Goal: Task Accomplishment & Management: Use online tool/utility

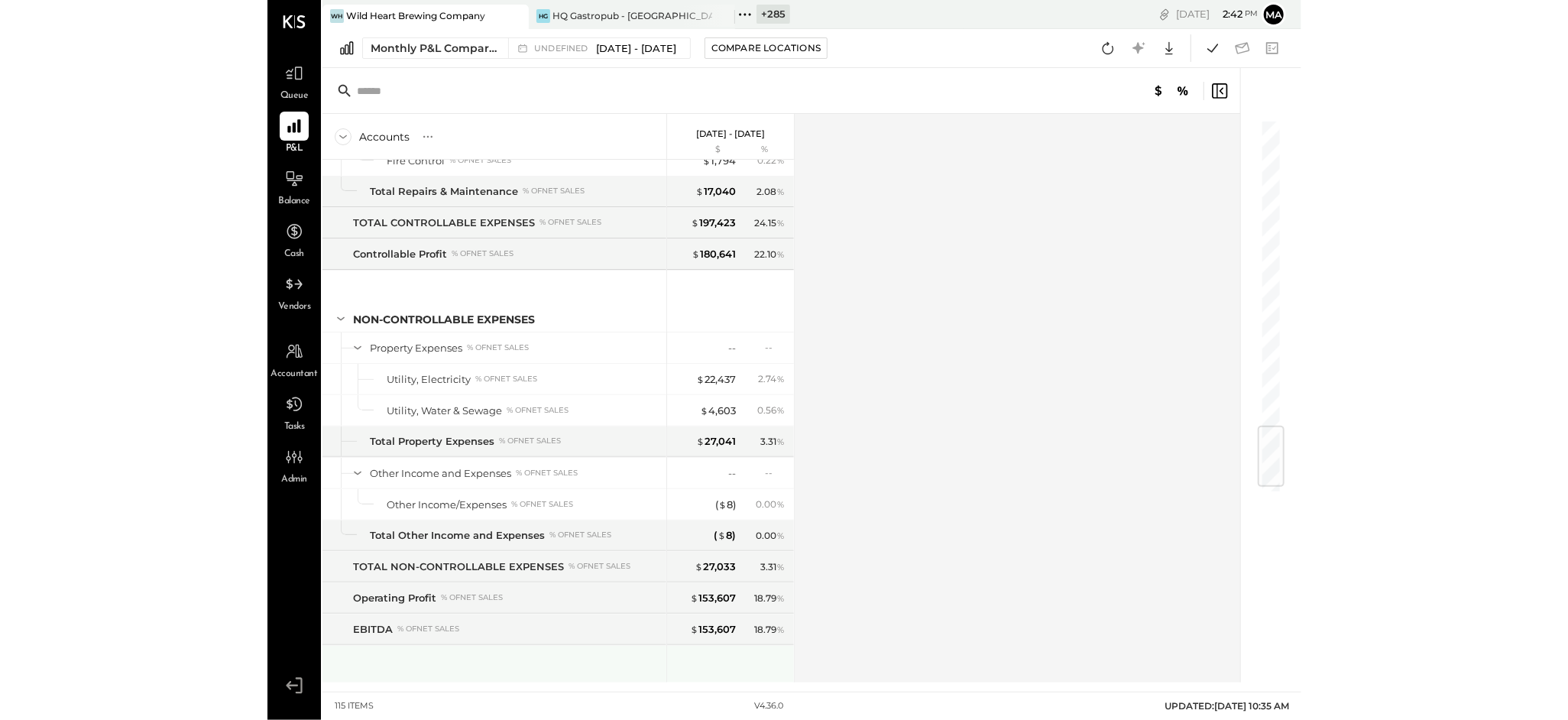
scroll to position [2682, 0]
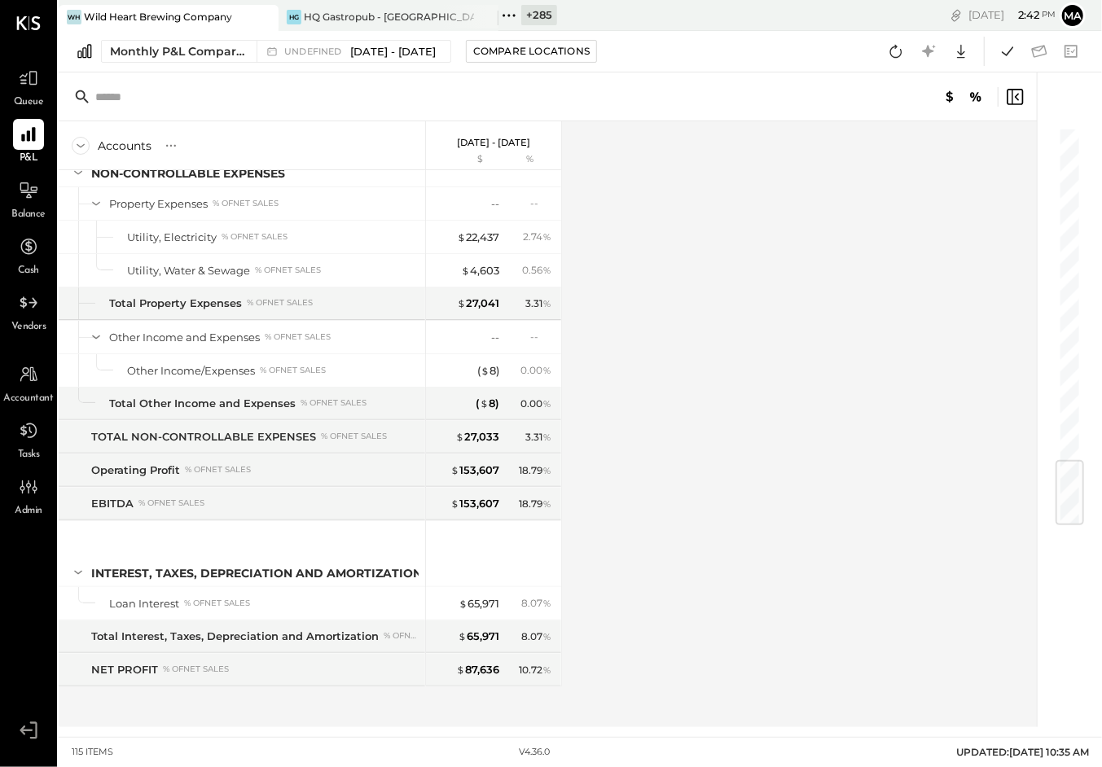
click at [26, 357] on ul "Queue P&L Balance Cash Vendors Accountant Tasks Admin" at bounding box center [28, 391] width 55 height 656
click at [24, 371] on icon at bounding box center [28, 374] width 21 height 21
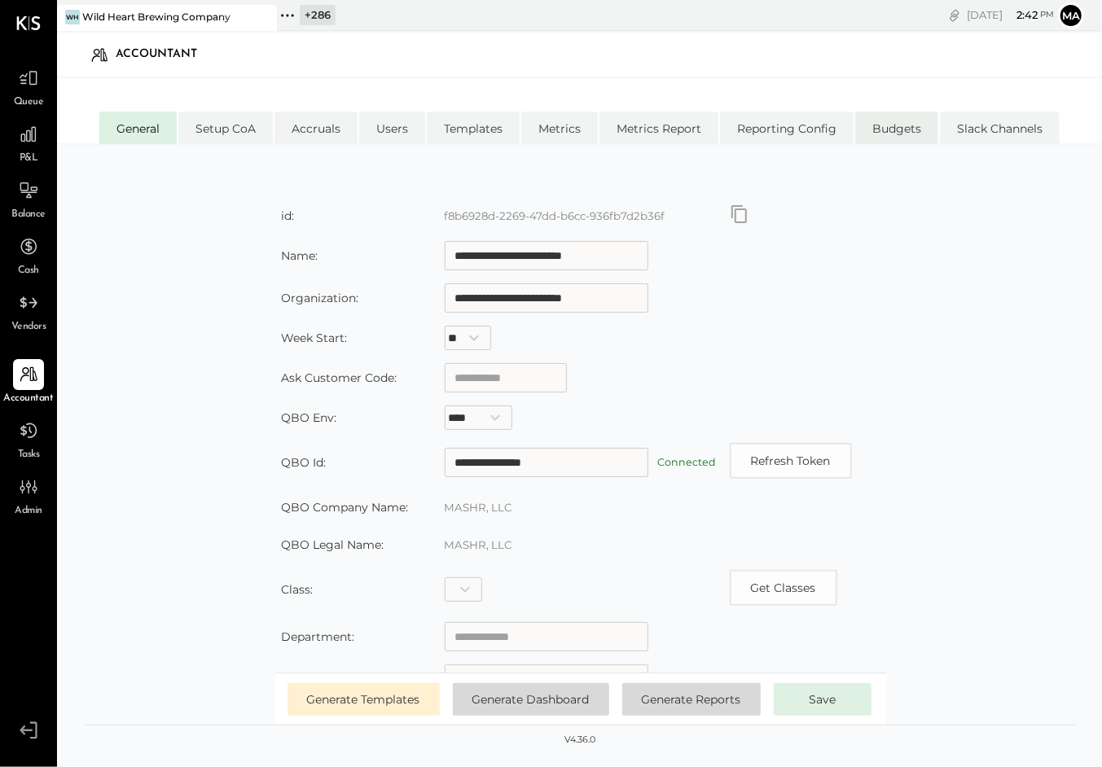
click at [908, 125] on li "Budgets" at bounding box center [896, 128] width 83 height 33
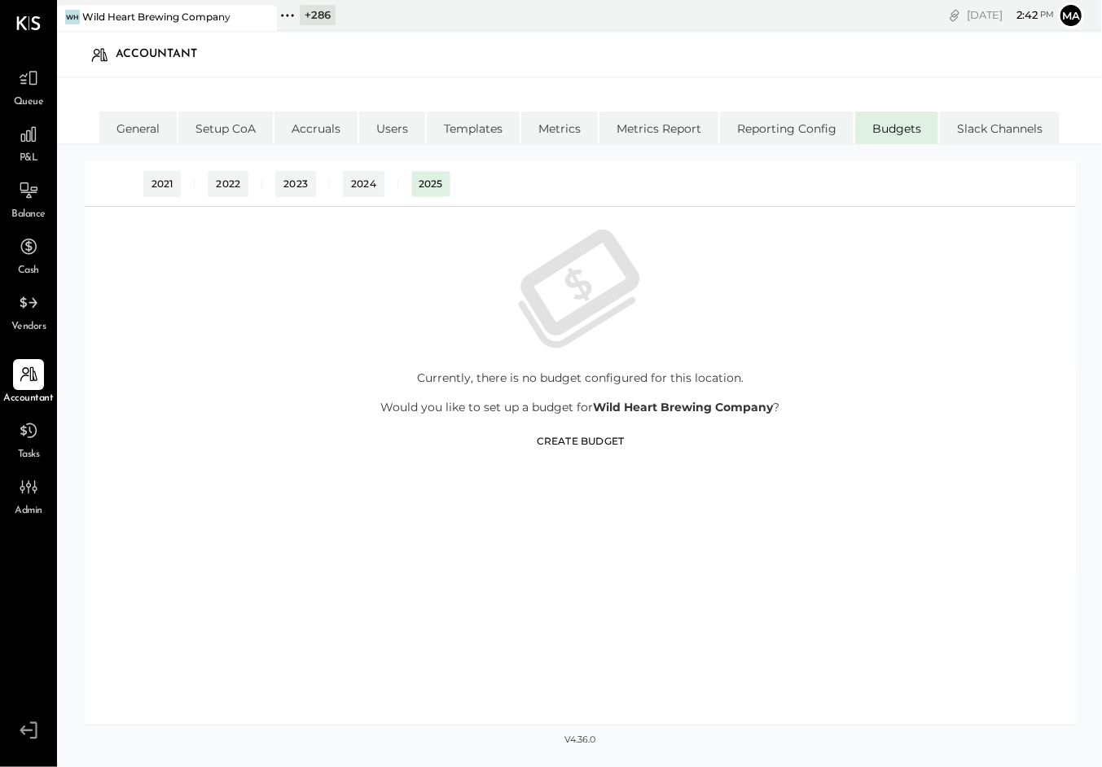
click at [569, 438] on div "Create Budget" at bounding box center [581, 441] width 88 height 14
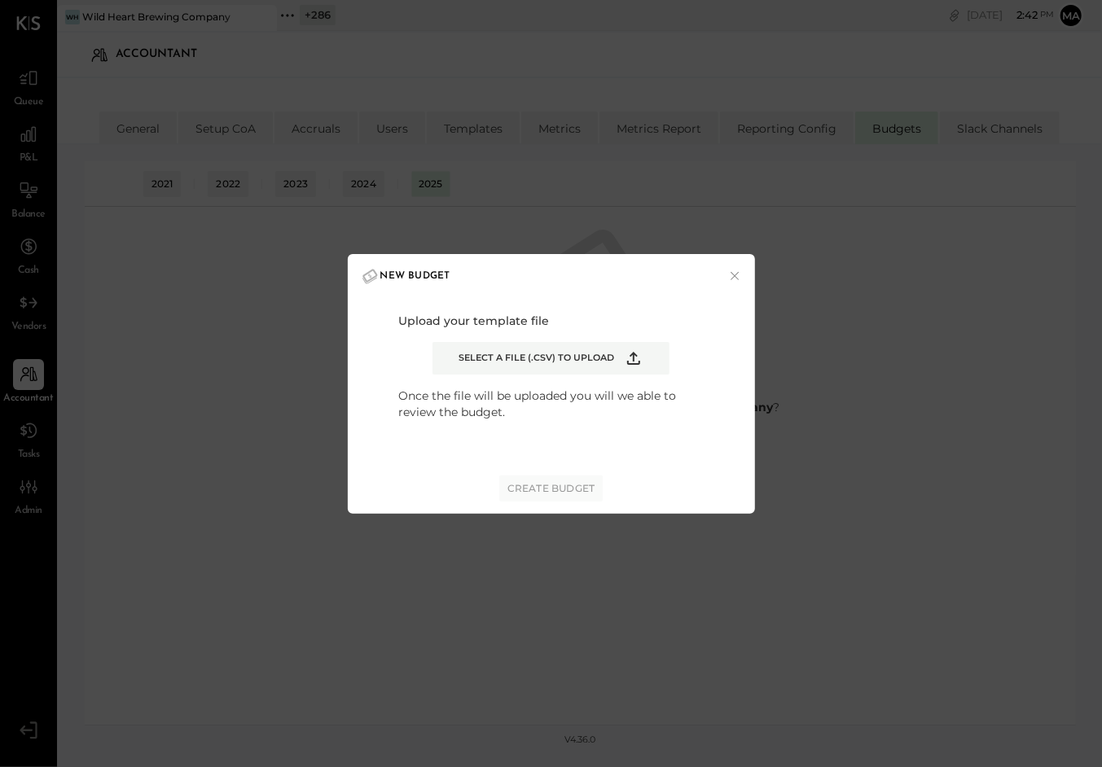
click at [574, 349] on label "Select a file (.csv) to upload" at bounding box center [550, 358] width 237 height 33
click at [0, 0] on input "Select a file (.csv) to upload" at bounding box center [0, 0] width 0 height 0
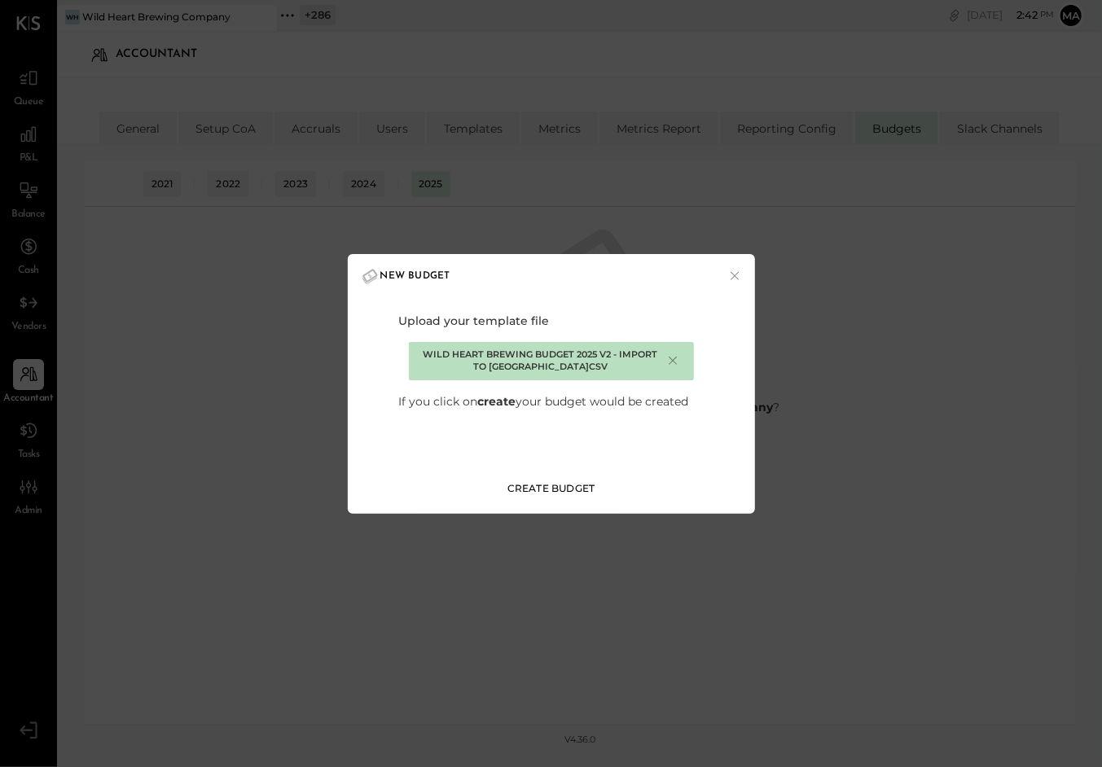
click at [568, 486] on div "Create Budget" at bounding box center [551, 488] width 88 height 14
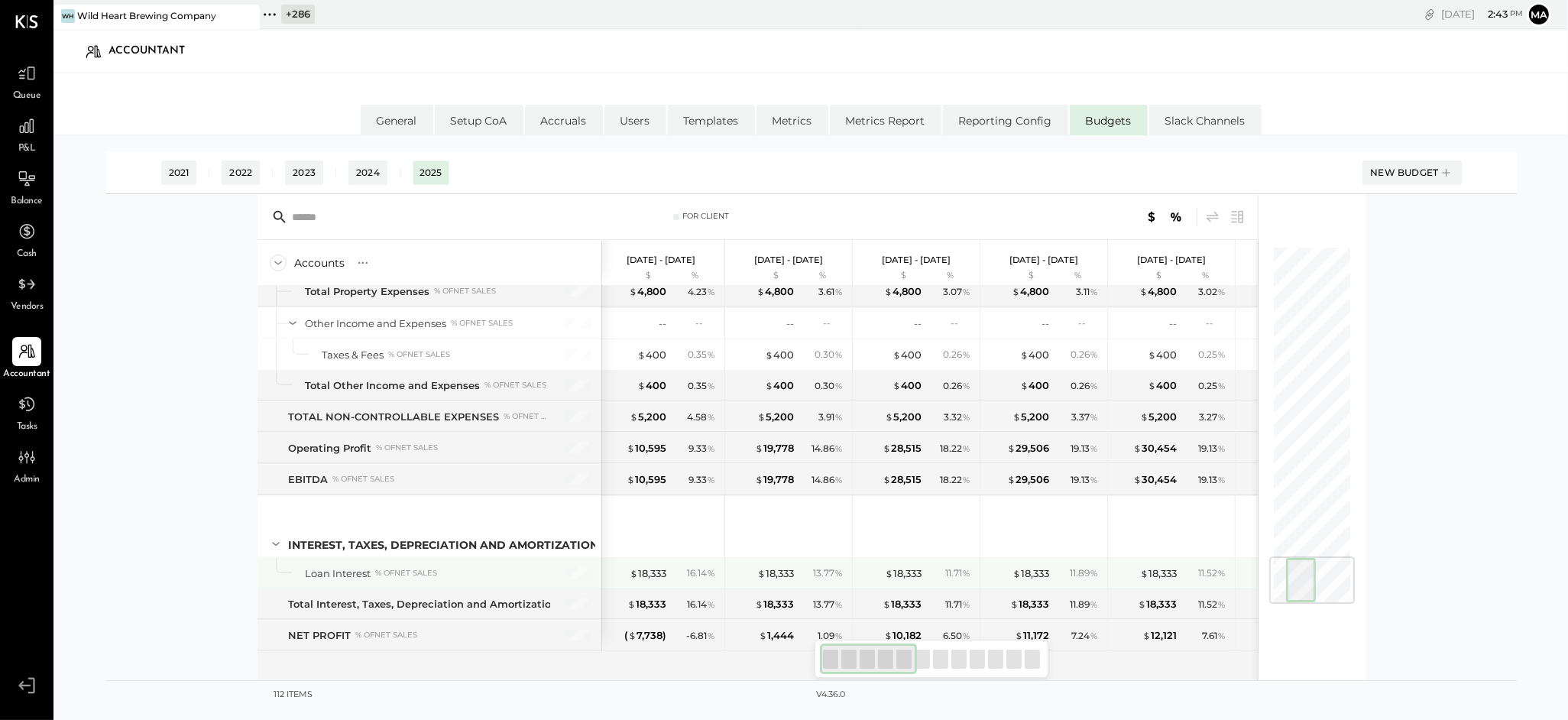
scroll to position [0, 3]
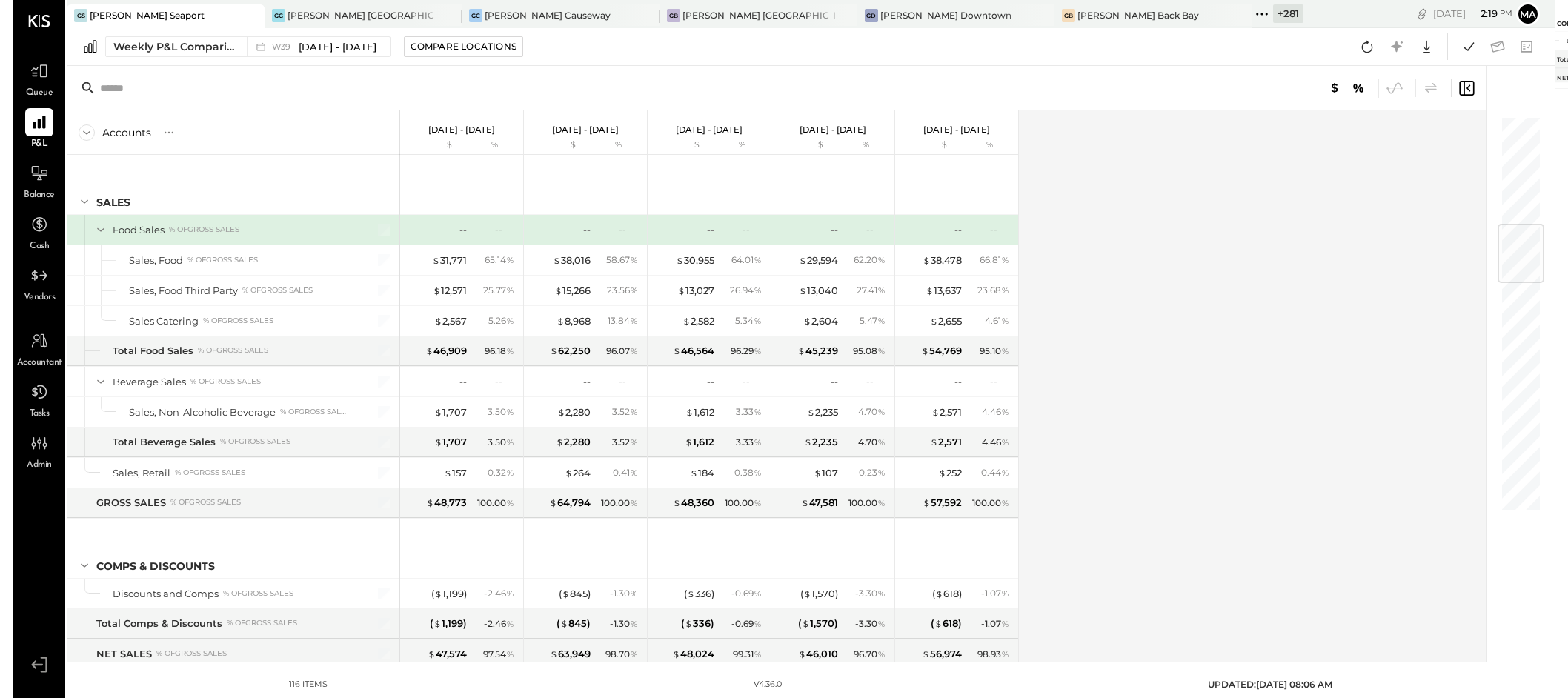
scroll to position [927, 0]
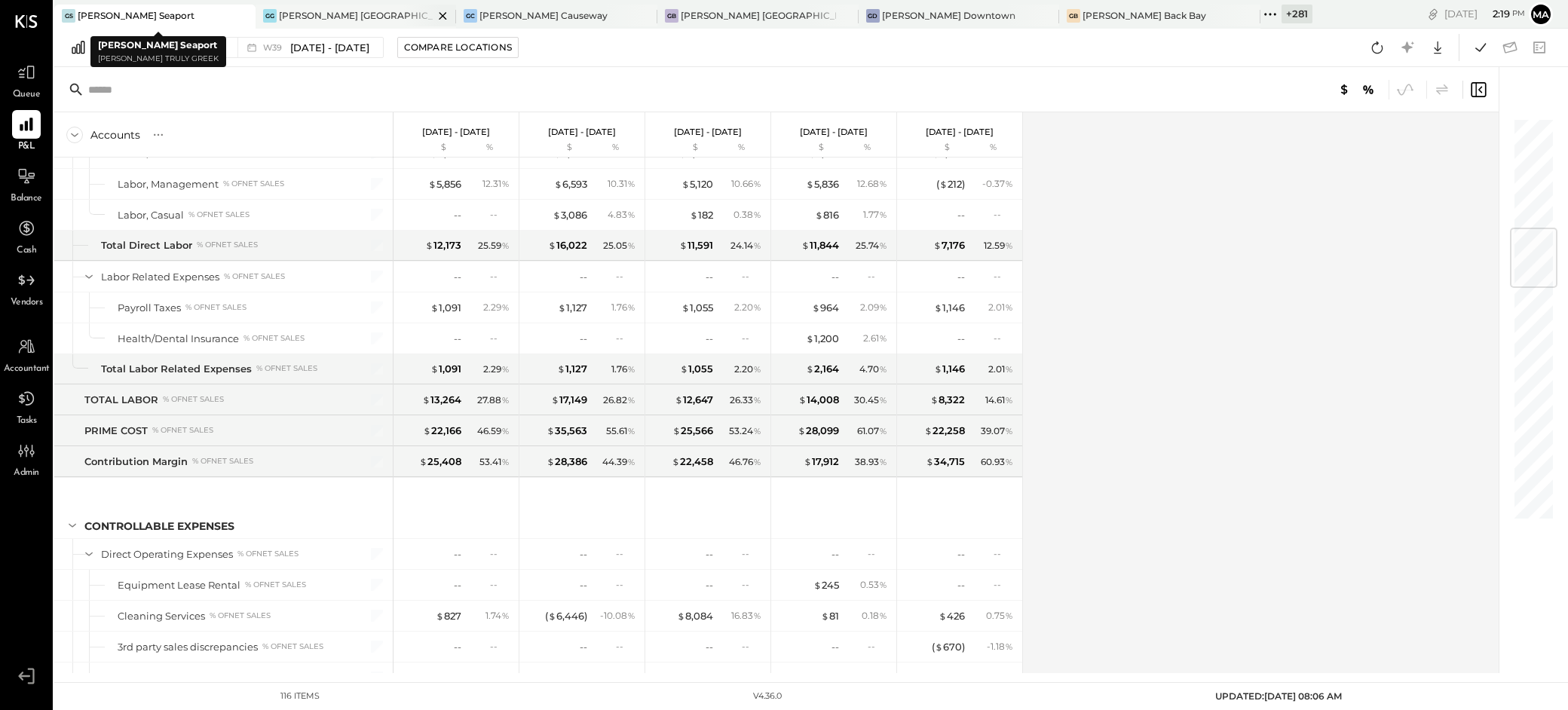
click at [233, 14] on icon at bounding box center [243, 16] width 19 height 19
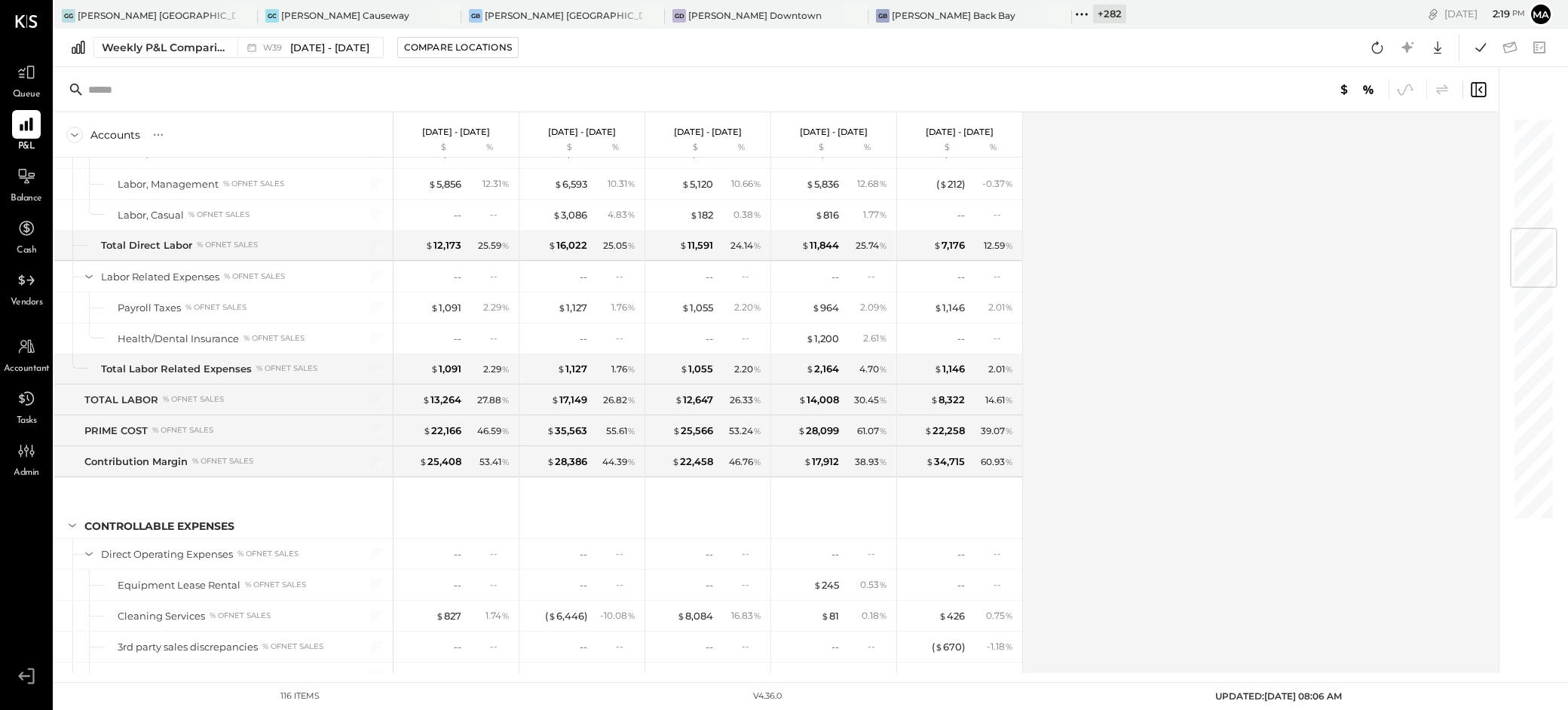
drag, startPoint x: 1001, startPoint y: 13, endPoint x: 1009, endPoint y: 13, distance: 8.0
click at [1050, 13] on icon at bounding box center [1059, 16] width 19 height 19
click at [860, 12] on icon at bounding box center [855, 16] width 19 height 19
click at [642, 17] on icon at bounding box center [652, 16] width 19 height 19
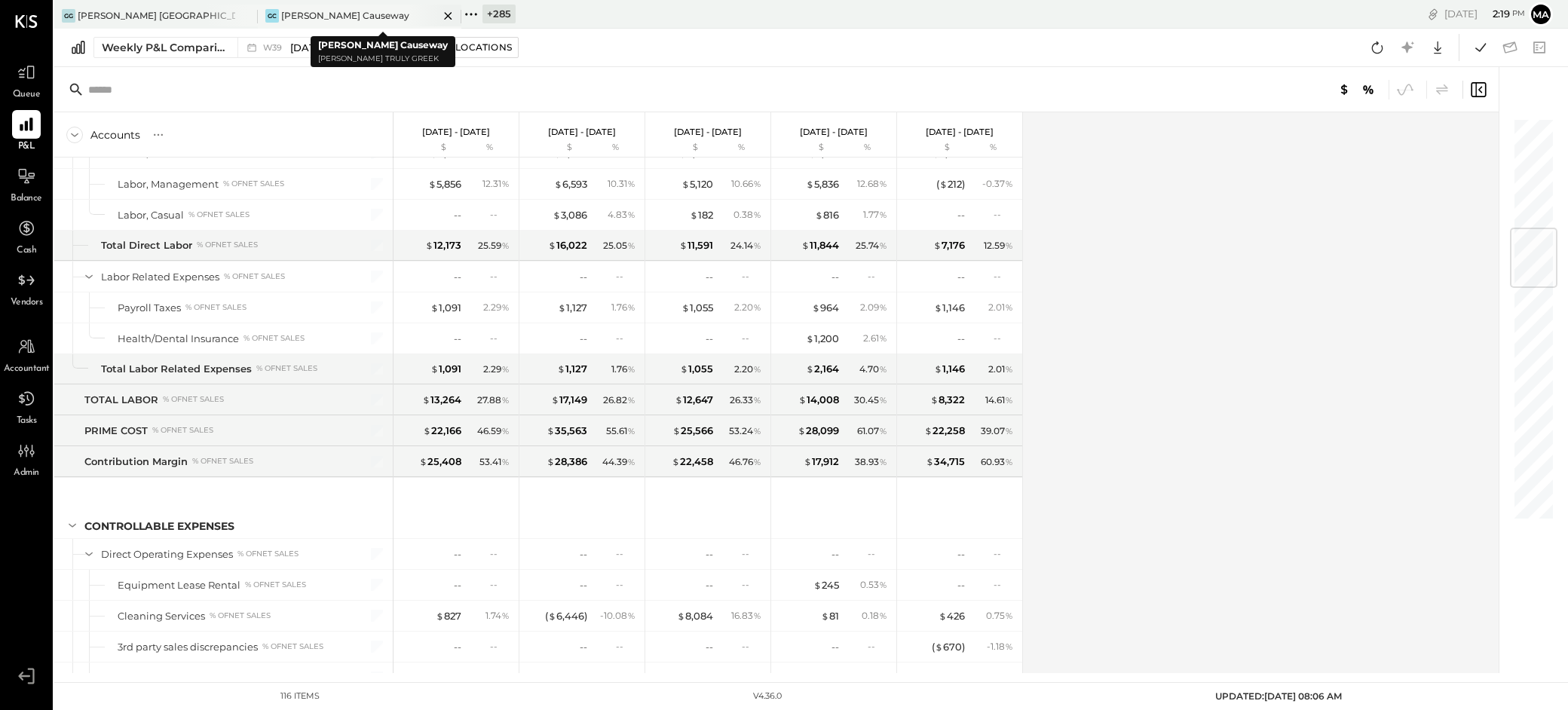
click at [445, 15] on icon at bounding box center [448, 16] width 19 height 19
click at [247, 17] on icon at bounding box center [244, 16] width 19 height 19
